Goal: Use online tool/utility: Utilize a website feature to perform a specific function

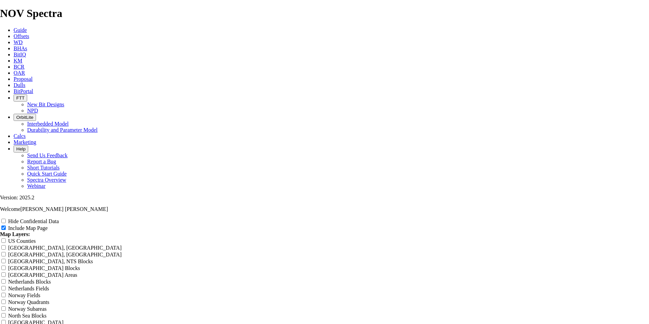
scroll to position [770, 0]
drag, startPoint x: 381, startPoint y: 130, endPoint x: 204, endPoint y: 118, distance: 177.2
type input "1"
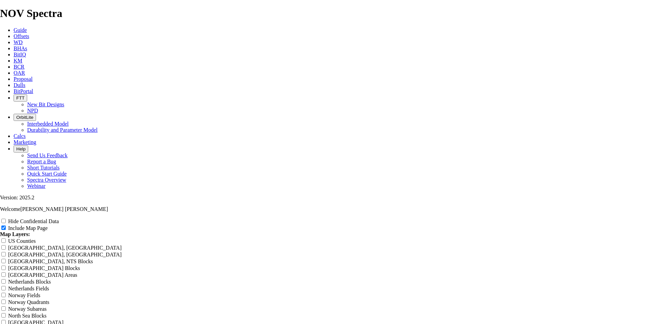
type input "1"
type input "18"
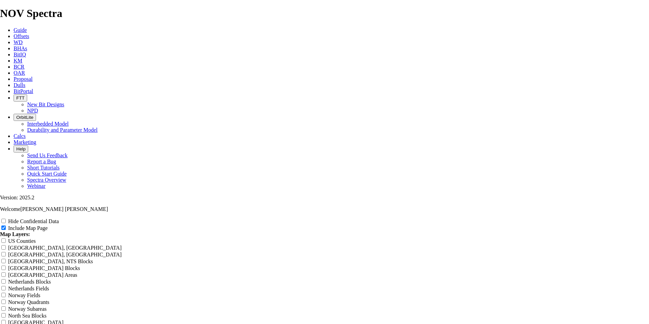
type input "18"
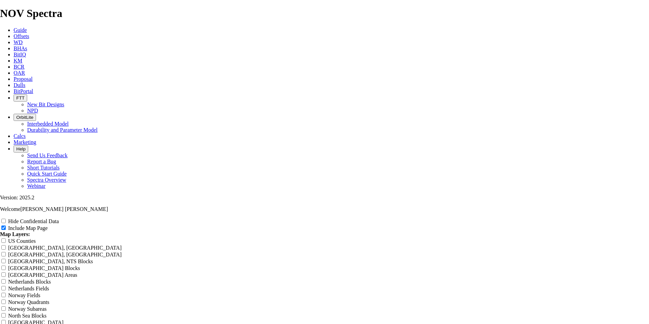
type input "18."
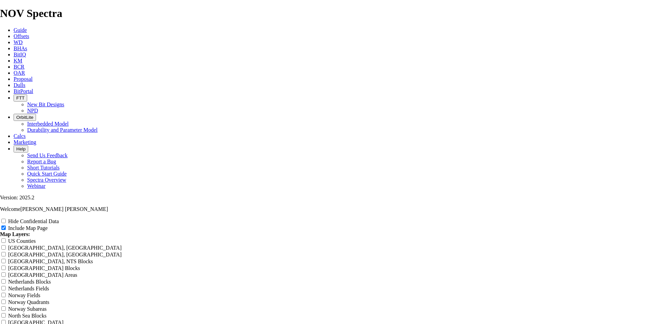
type input "18."
type input "18.2"
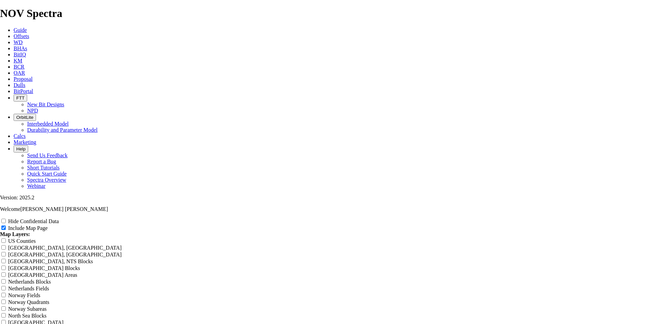
type input "18.2"
type input "18.25"
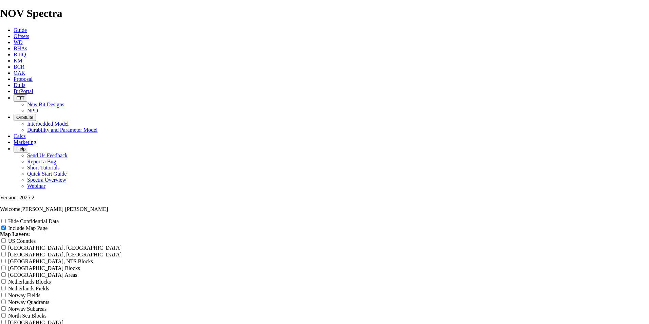
type input "18.25"
type input "18.25 U"
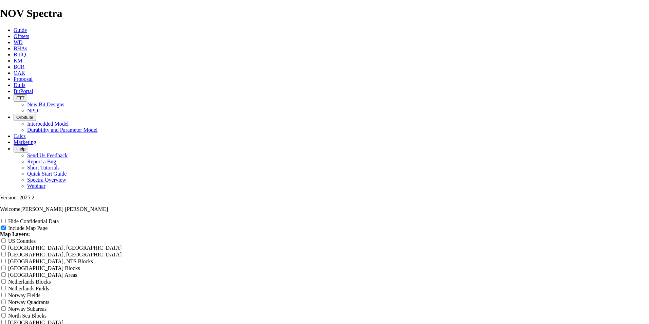
type input "18.25 U"
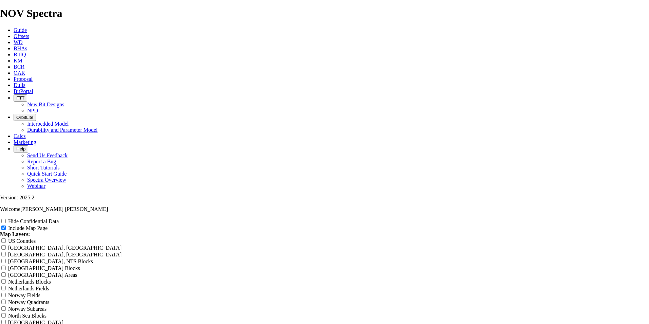
type input "18.25 UL"
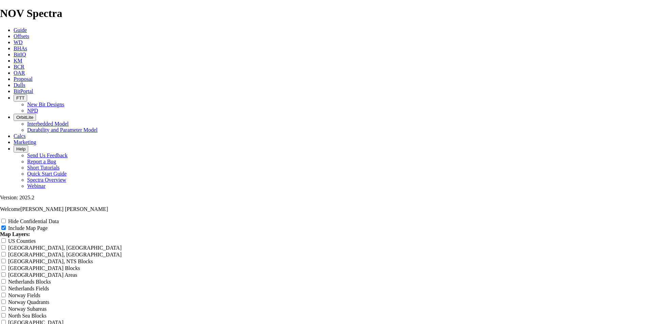
type input "18.25 UL"
type input "18.25 ULT"
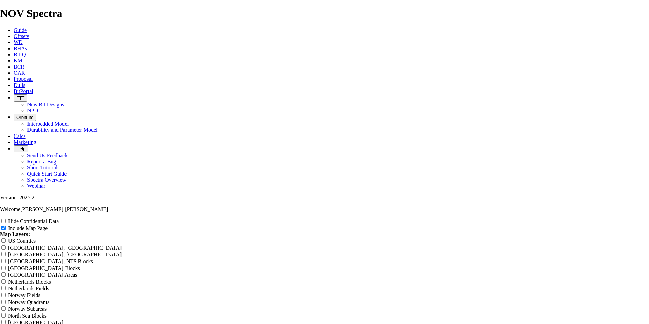
type input "18.25 ULT"
type input "18.25 ULT v"
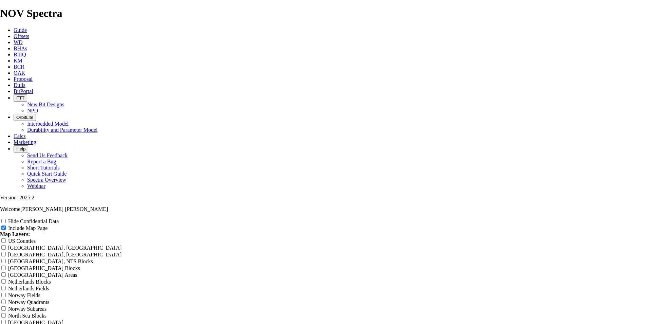
type input "18.25 ULT v"
type input "18.25 ULT vs"
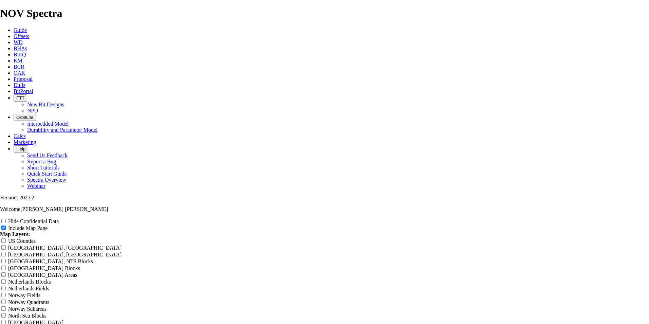
type input "18.25 ULT vs"
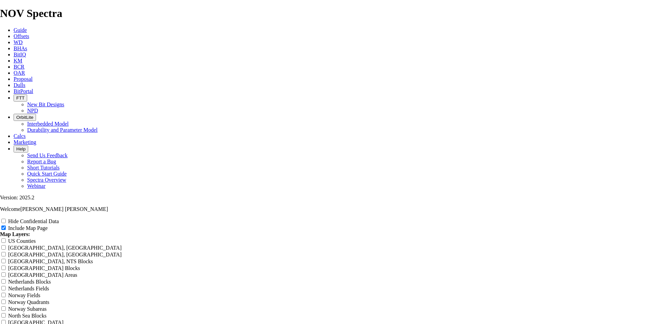
type input "18.25 ULT vs"
type input "18.25 ULT vs N"
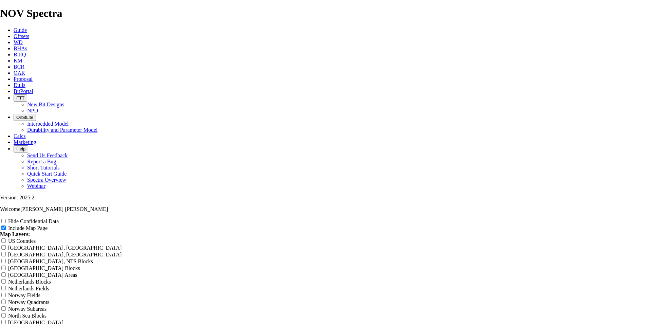
type input "18.25 ULT vs N"
type input "18.25 ULT vs NO"
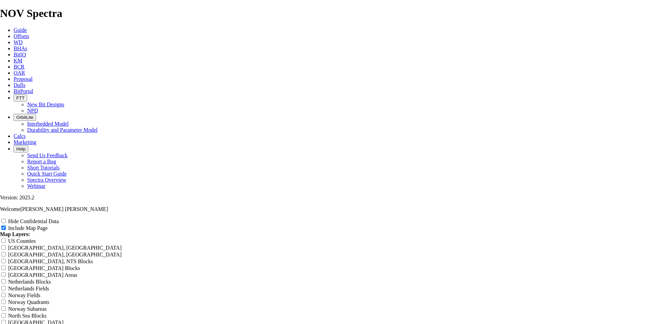
type input "18.25 ULT vs NO"
type input "18.25 ULT vs NOV"
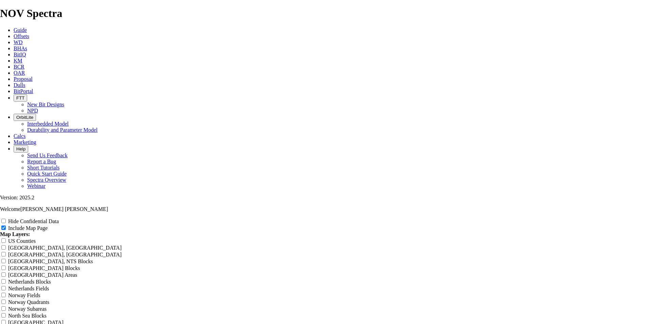
type input "18.25 ULT vs NOV"
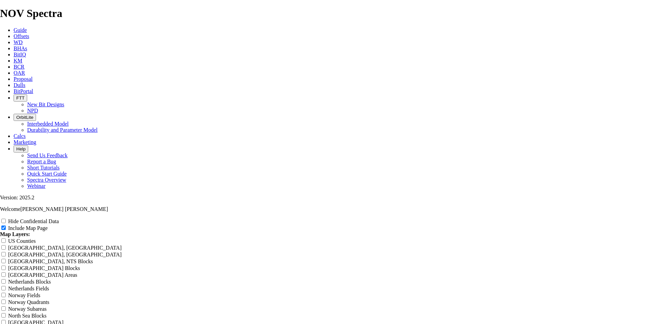
type input "18.25 ULT vs NOV"
type input "18.25 ULT vs NOV -"
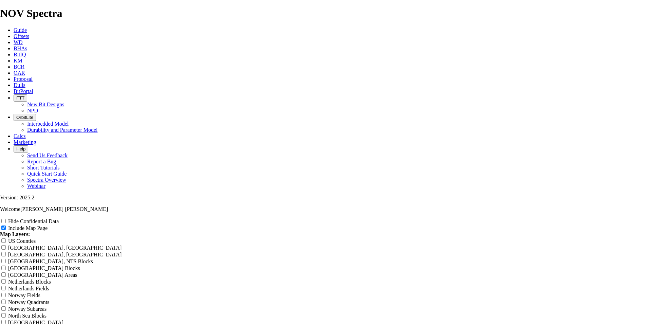
type input "18.25 ULT vs NOV -"
type input "18.25 ULT vs NOV - B"
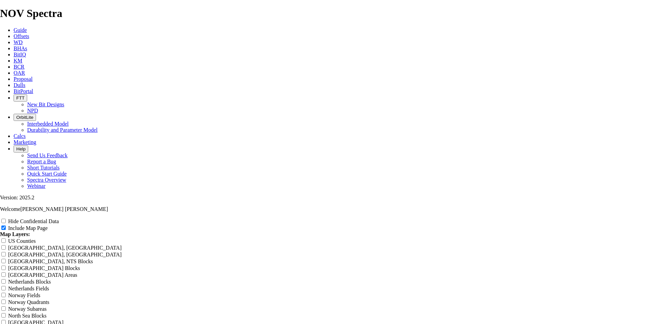
type input "18.25 ULT vs NOV - B"
type input "18.25 ULT vs NOV - Ba"
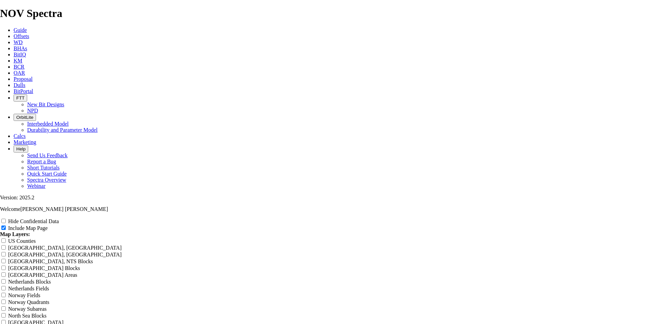
type input "18.25 ULT vs NOV - Ba"
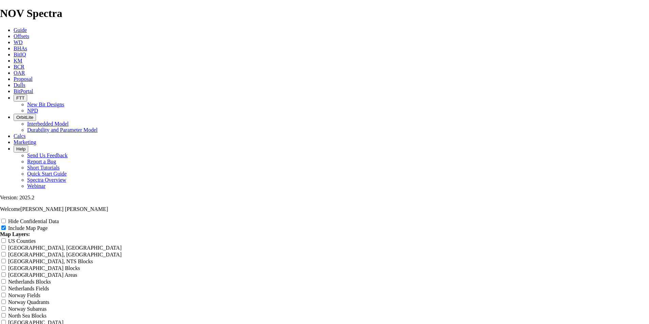
type input "18.25 ULT vs NOV - [MEDICAL_DATA]"
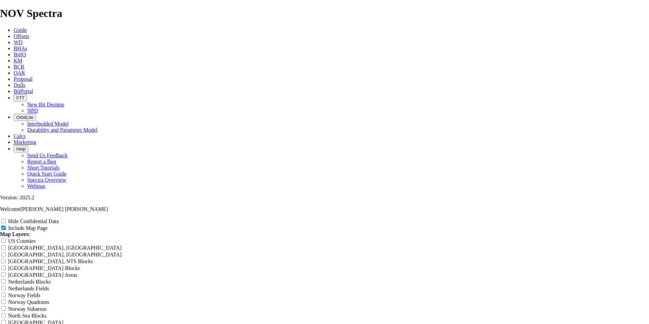
type input "18.25 ULT vs NOV - [MEDICAL_DATA]"
type input "18.25 ULT vs NOV - Bala"
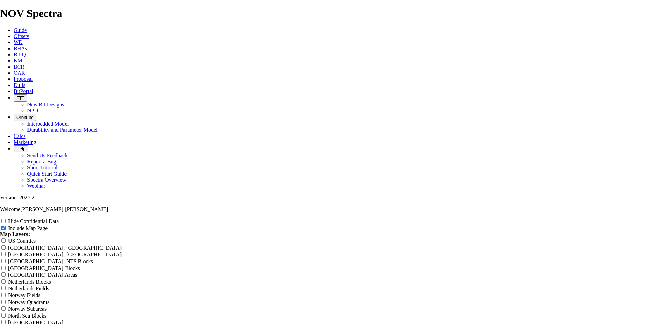
type input "18.25 ULT vs NOV - Bala"
type input "18.25 ULT vs NOV - Balam"
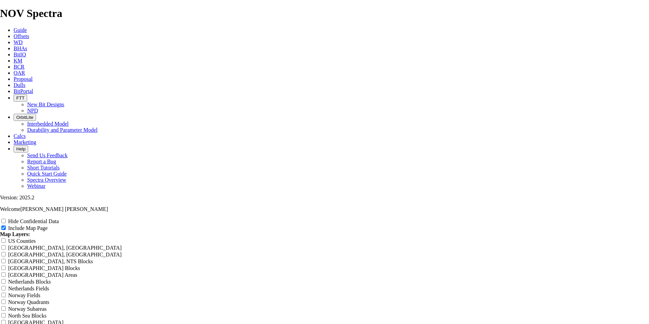
type input "18.25 ULT vs NOV - Balam"
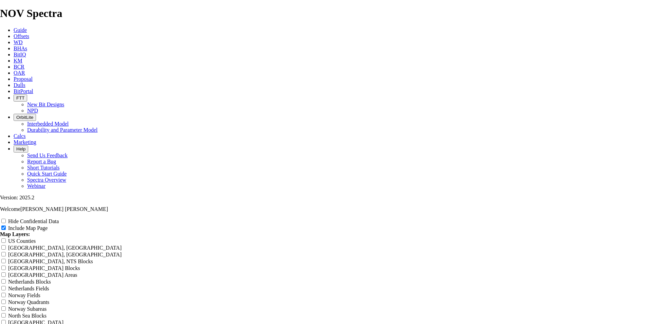
scroll to position [845, 0]
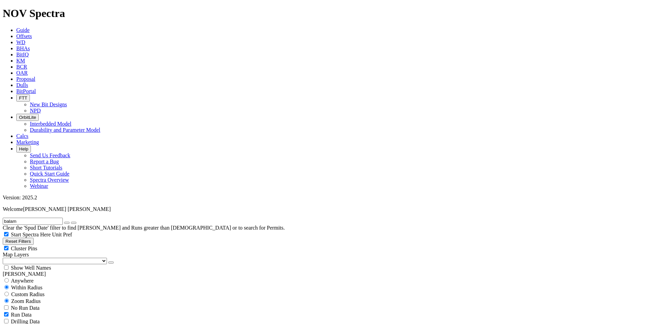
scroll to position [317, 0]
select select "? number:14.5 ?"
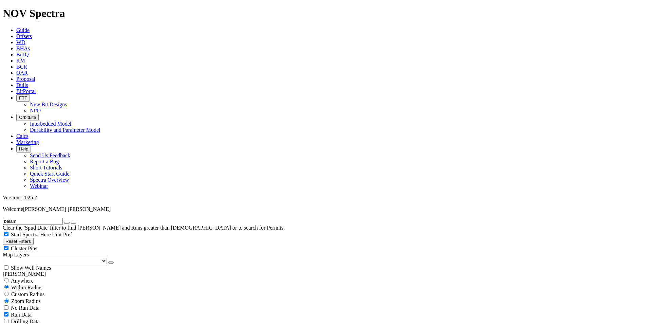
scroll to position [89, 0]
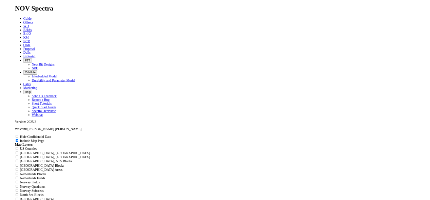
scroll to position [860, 0]
